Goal: Register for event/course

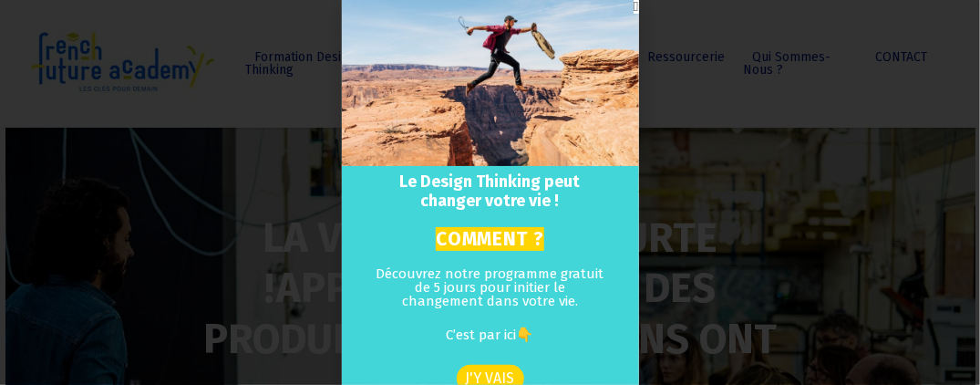
scroll to position [97, 0]
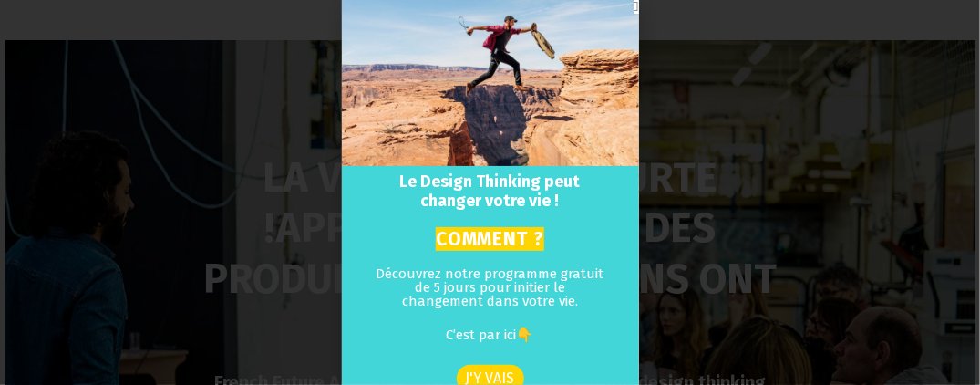
click at [492, 371] on span "J'Y VAIS" at bounding box center [490, 378] width 49 height 15
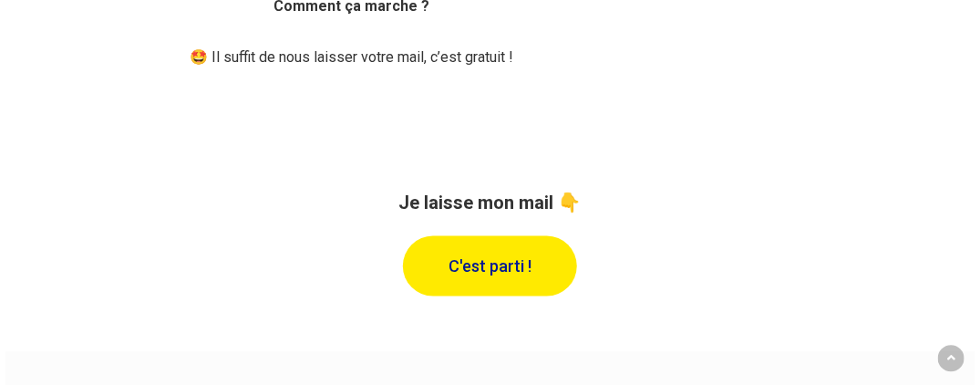
scroll to position [803, 0]
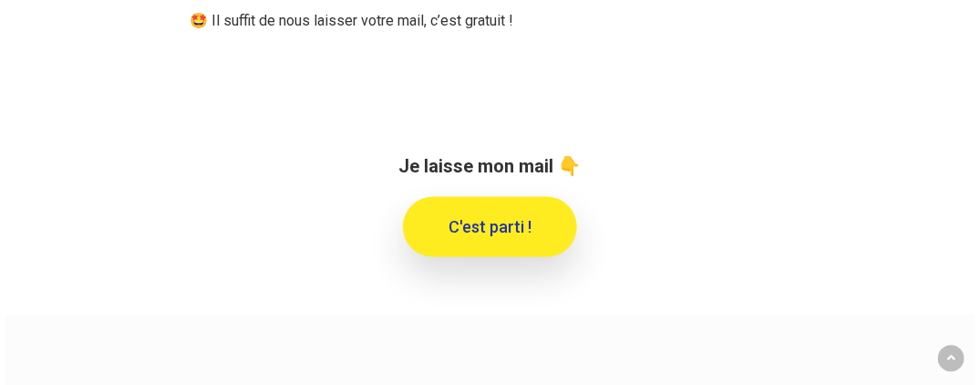
click at [516, 221] on span "C'est parti !" at bounding box center [490, 227] width 83 height 18
